Goal: Find specific page/section: Find specific page/section

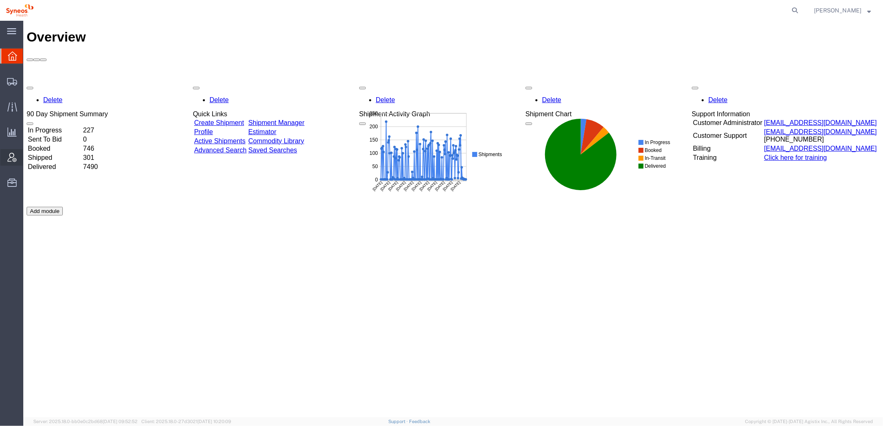
click at [7, 156] on div at bounding box center [11, 157] width 23 height 17
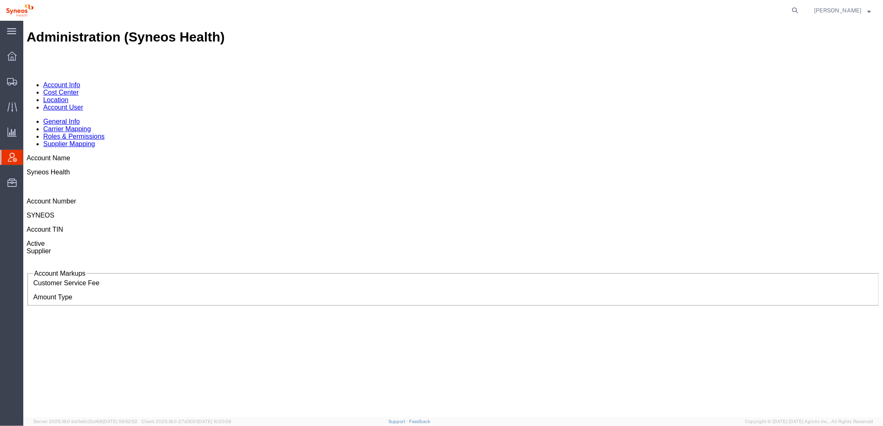
click at [83, 103] on link "Account User" at bounding box center [63, 106] width 40 height 7
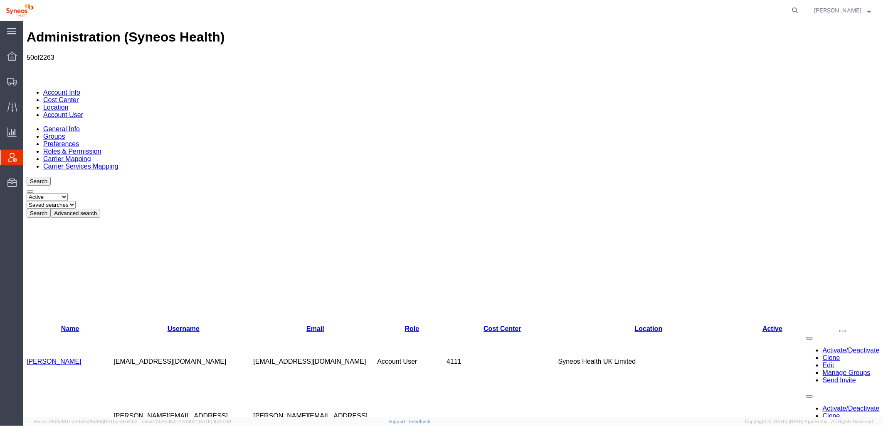
click at [100, 209] on button "Advanced search" at bounding box center [74, 213] width 49 height 9
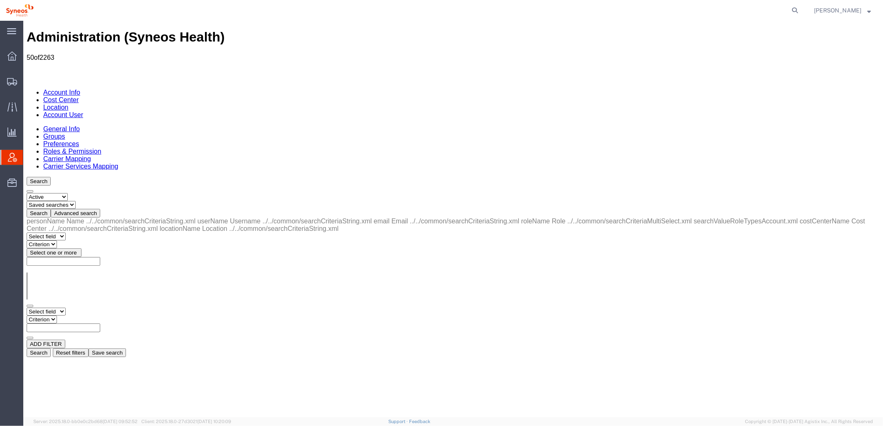
click at [65, 308] on select "Select field Cost Center Email Location Name Role Username" at bounding box center [45, 312] width 39 height 8
select select "locationName"
click at [26, 308] on select "Select field Cost Center Email Location Name Role Username" at bounding box center [45, 312] width 39 height 8
click at [76, 315] on select "Criterion contains does not contain is is blank is not blank starts with" at bounding box center [51, 319] width 50 height 8
select select "contains"
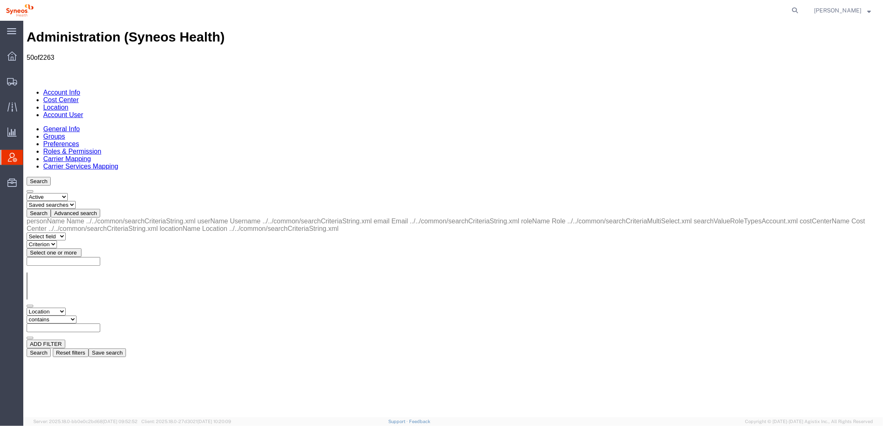
click at [76, 315] on select "Criterion contains does not contain is is blank is not blank starts with" at bounding box center [51, 319] width 50 height 8
click at [100, 323] on input "text" at bounding box center [63, 327] width 74 height 9
type input "zdnu"
click at [50, 348] on button "Search" at bounding box center [38, 352] width 24 height 9
